Goal: Find contact information: Find contact information

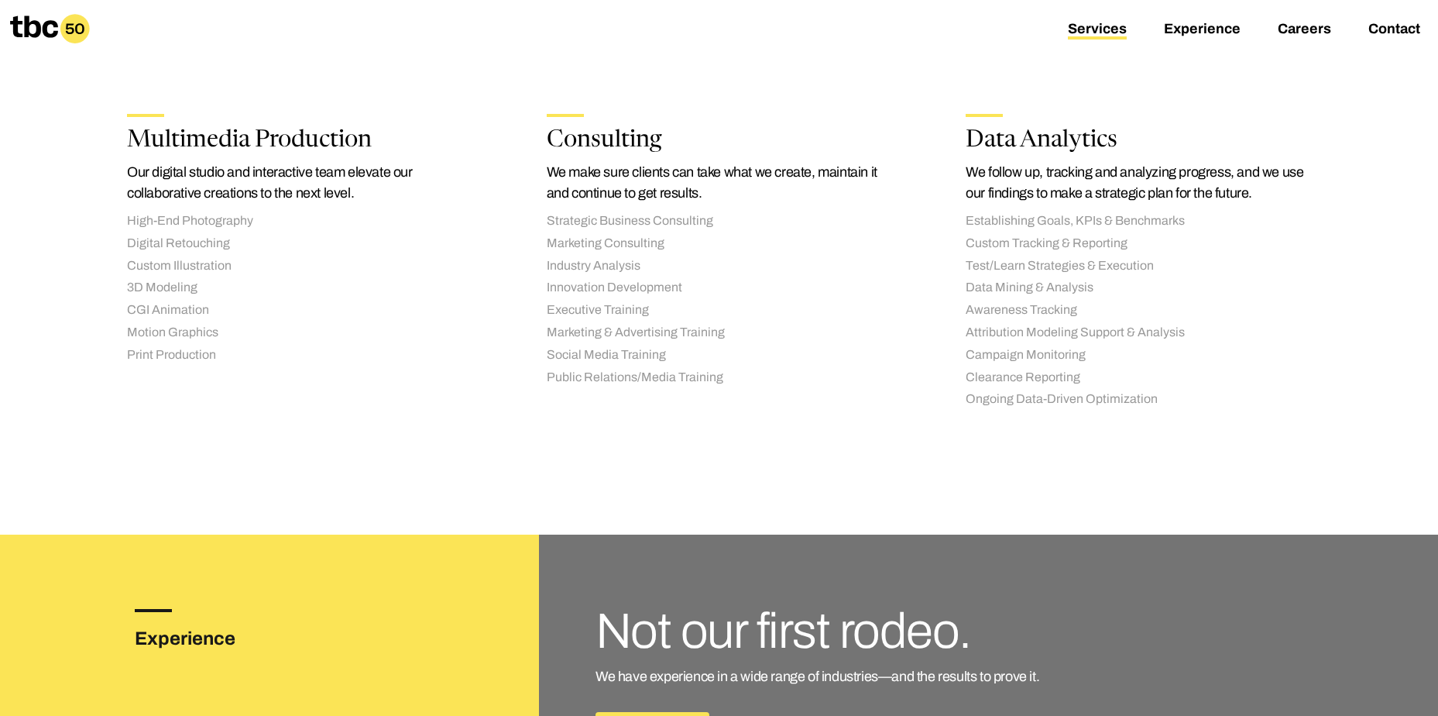
scroll to position [2191, 0]
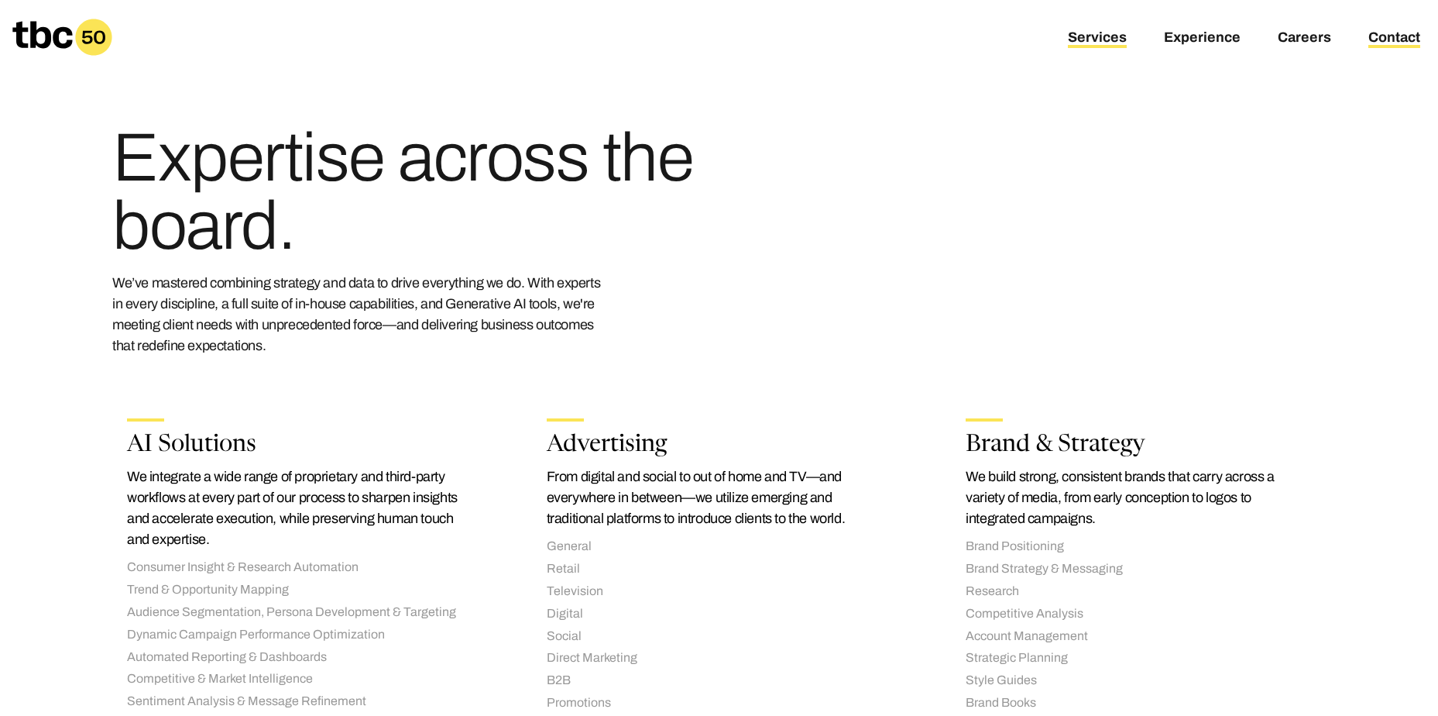
click at [1375, 39] on link "Contact" at bounding box center [1395, 38] width 52 height 19
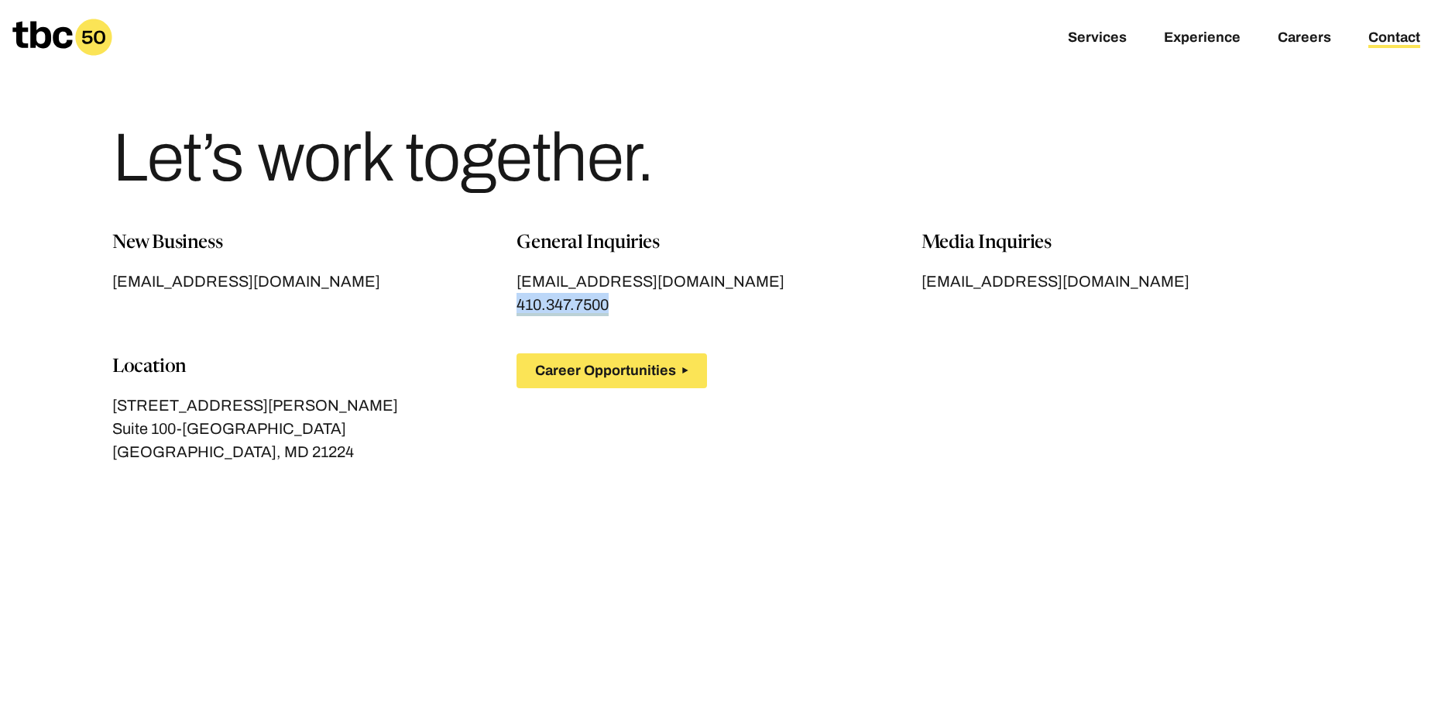
drag, startPoint x: 617, startPoint y: 307, endPoint x: 517, endPoint y: 311, distance: 100.0
click at [517, 311] on div "hello@tbc.us 410.347.7500" at bounding box center [719, 293] width 404 height 46
copy span "410.347.7500"
